Goal: Transaction & Acquisition: Download file/media

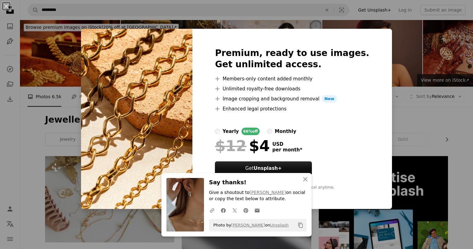
scroll to position [493, 0]
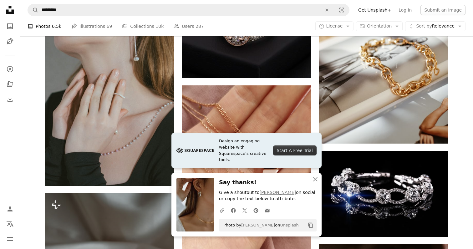
scroll to position [761, 0]
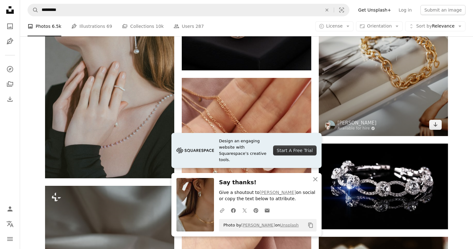
click at [359, 73] on img at bounding box center [382, 49] width 129 height 173
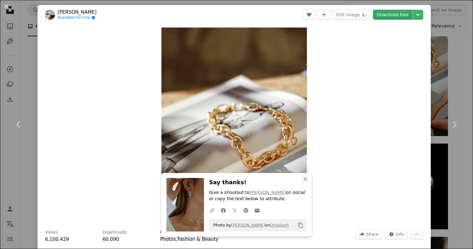
click at [400, 16] on link "Download free" at bounding box center [392, 15] width 39 height 10
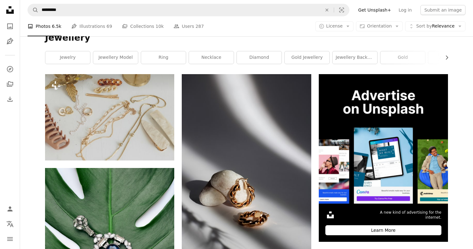
scroll to position [78, 0]
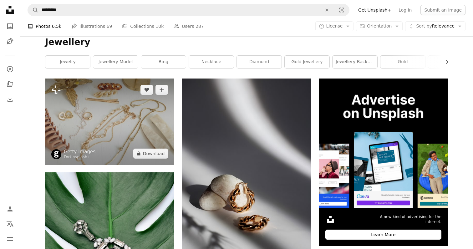
click at [108, 120] on img at bounding box center [109, 121] width 129 height 86
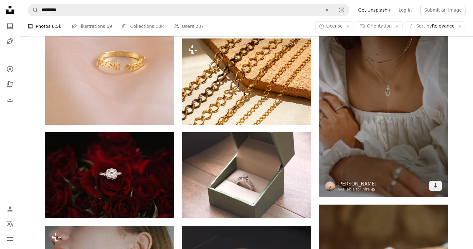
scroll to position [506, 0]
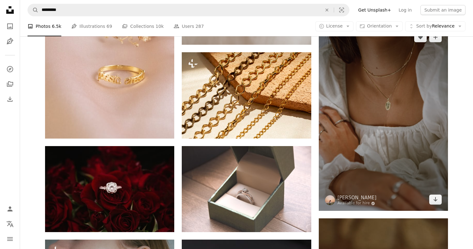
click at [359, 85] on img at bounding box center [382, 118] width 129 height 185
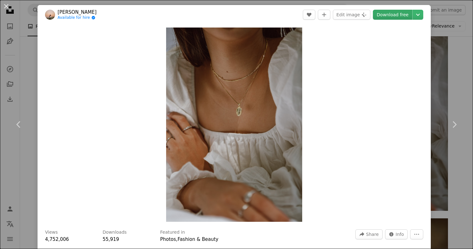
click at [387, 16] on link "Download free" at bounding box center [392, 15] width 39 height 10
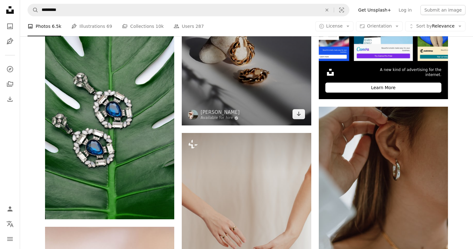
scroll to position [241, 0]
